Goal: Task Accomplishment & Management: Manage account settings

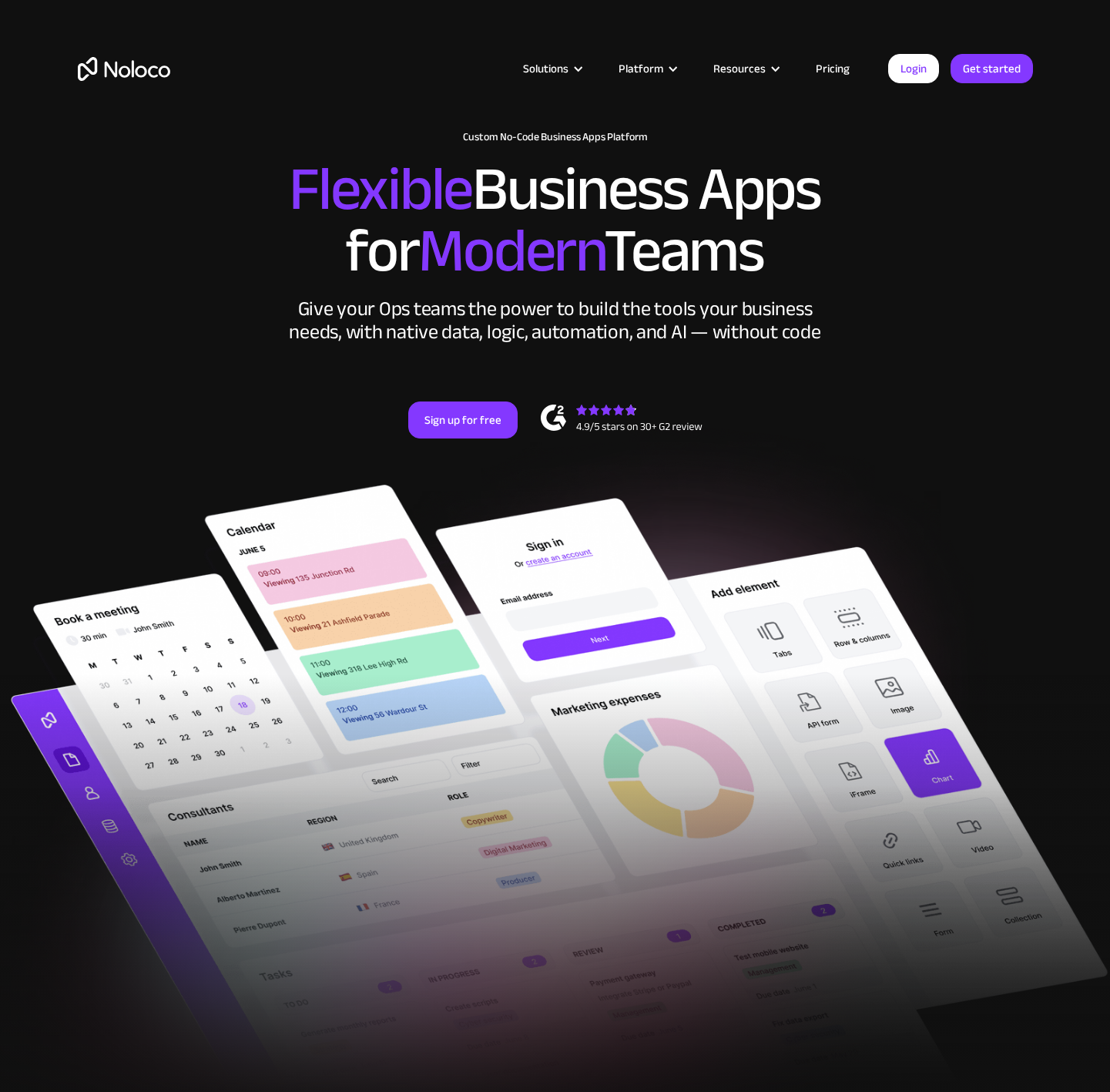
click at [926, 87] on div "Solutions Use Cases Business Types Project Management Keep track of customers, …" at bounding box center [555, 84] width 986 height 91
click at [926, 80] on link "Login" at bounding box center [913, 68] width 51 height 29
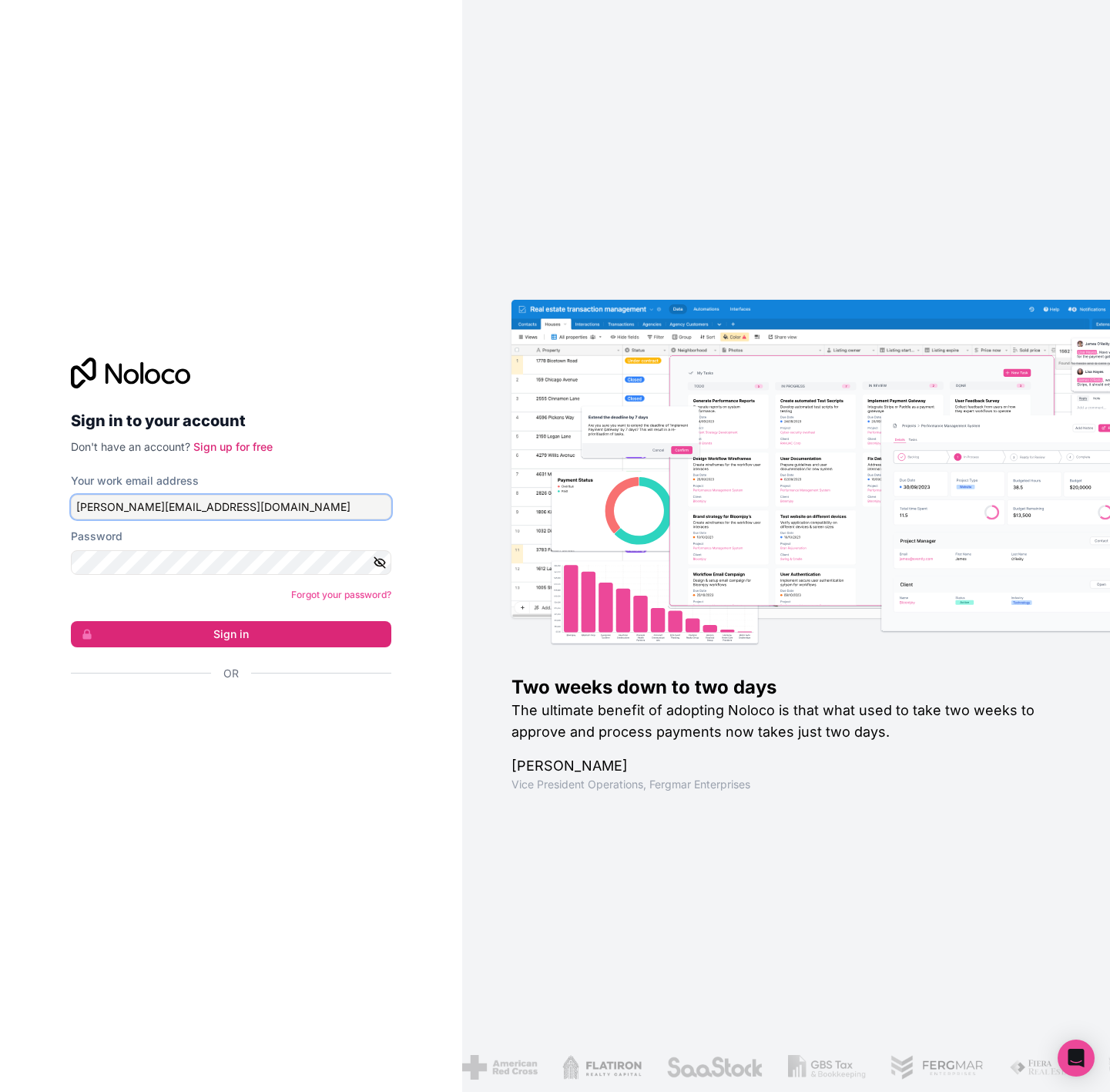
type input "[PERSON_NAME][EMAIL_ADDRESS][DOMAIN_NAME]"
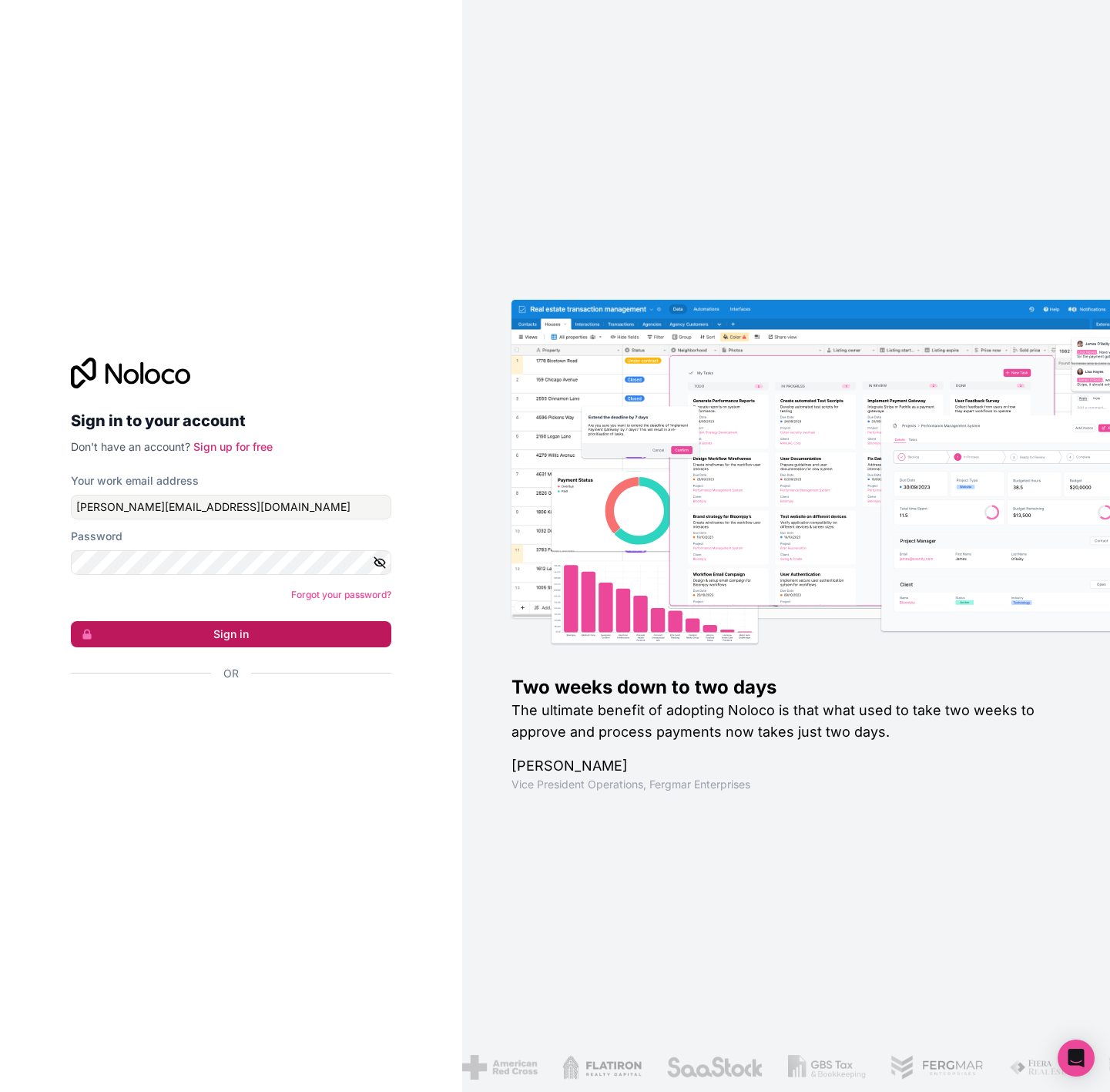
click at [308, 636] on button "Sign in" at bounding box center [231, 634] width 321 height 26
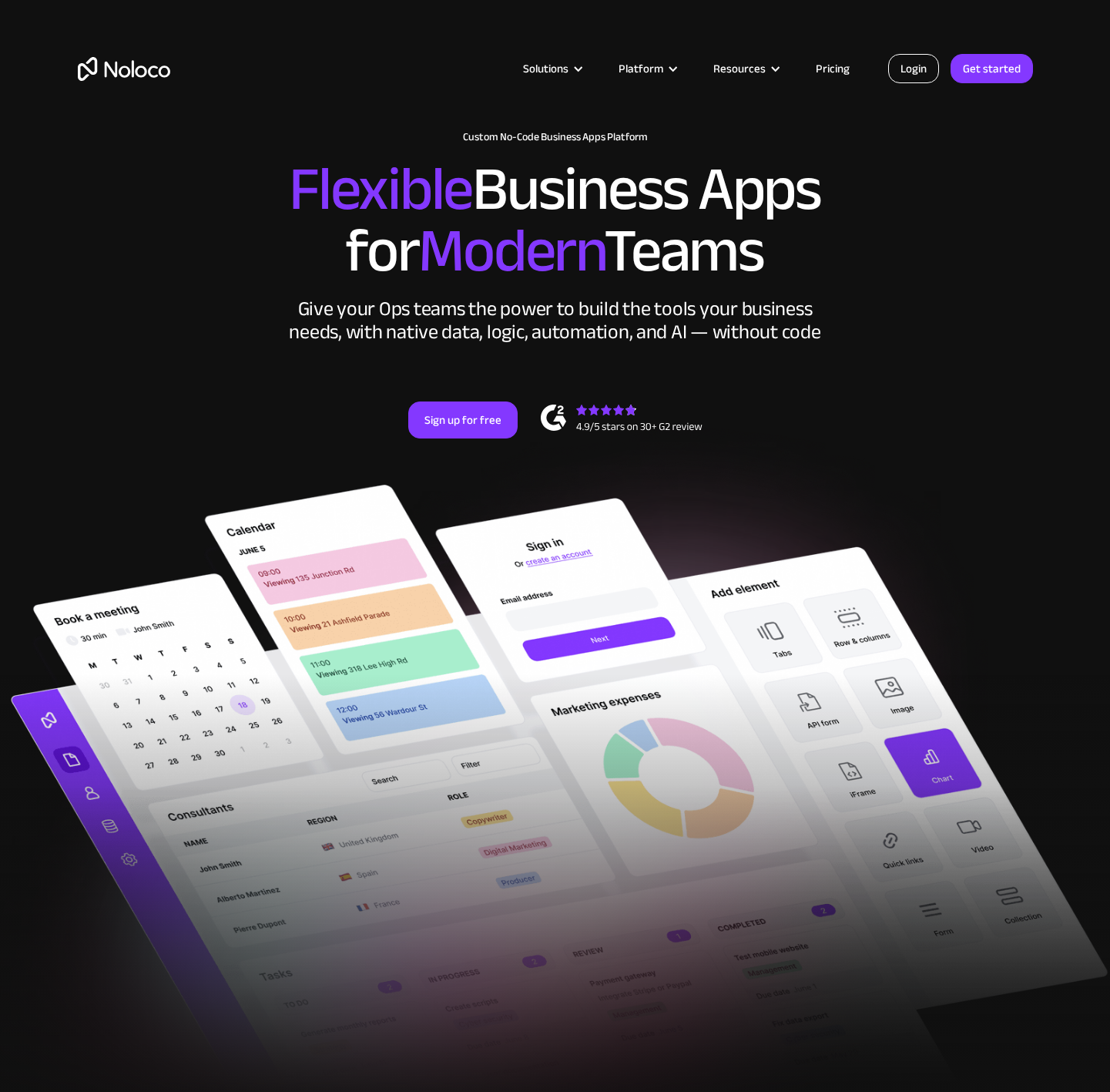
click at [928, 54] on link "Login" at bounding box center [913, 68] width 51 height 29
